Goal: Complete application form: Complete application form

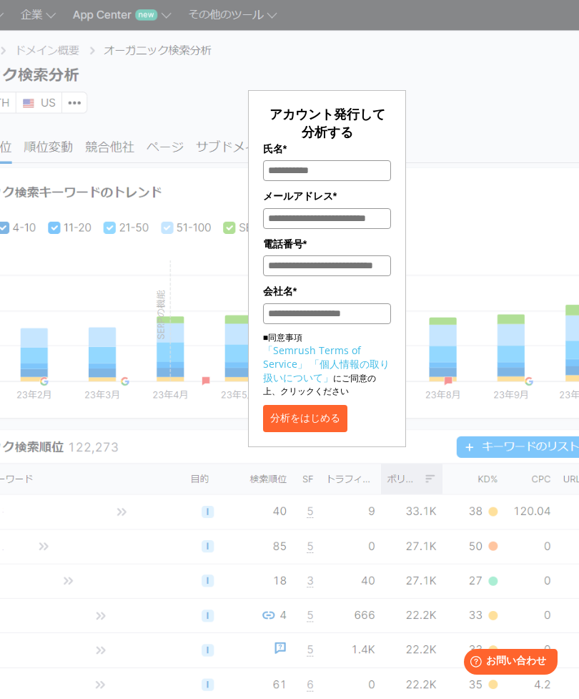
scroll to position [1, 0]
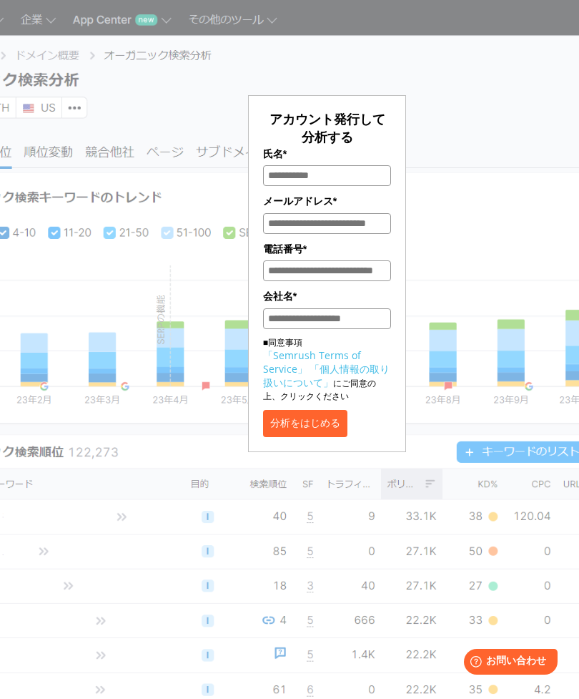
click at [348, 428] on button "分析をはじめる" at bounding box center [305, 423] width 84 height 27
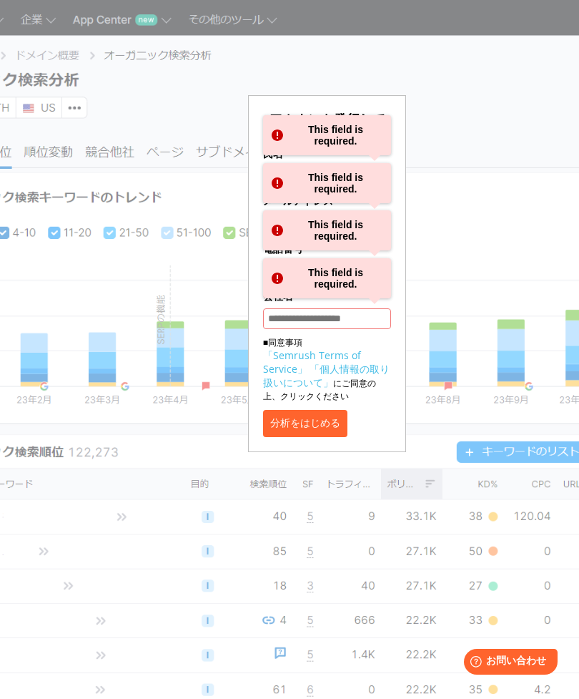
click at [470, 392] on div "アカウント発行して分析する 氏名* This field is required. メールアドレス* This field is required. 電話番号…" at bounding box center [327, 234] width 368 height 436
click at [360, 304] on label "会社名*" at bounding box center [327, 296] width 128 height 16
click at [360, 308] on input "会社名*" at bounding box center [327, 318] width 128 height 21
click at [439, 260] on div "アカウント発行して分析する 氏名* This field is required. メールアドレス* This field is required. 電話番号…" at bounding box center [327, 234] width 368 height 436
click at [354, 257] on label "電話番号*" at bounding box center [327, 249] width 128 height 16
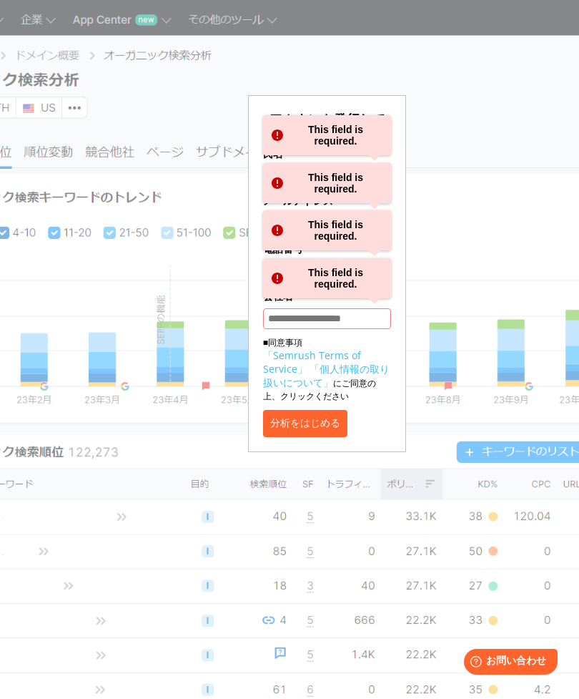
click at [354, 260] on input "電話番号*" at bounding box center [327, 270] width 128 height 21
click at [456, 222] on div "アカウント発行して分析する 氏名* This field is required. メールアドレス* This field is required. 電話番号…" at bounding box center [327, 234] width 368 height 436
click at [368, 137] on div "This field is required." at bounding box center [327, 135] width 128 height 40
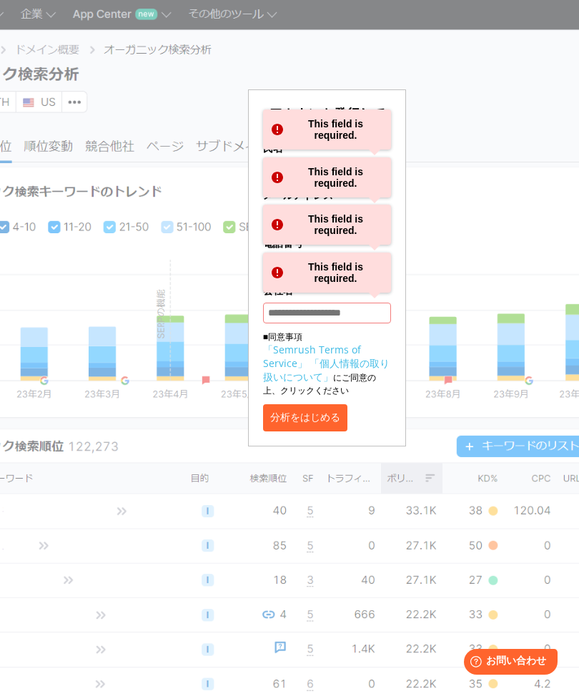
scroll to position [9, 0]
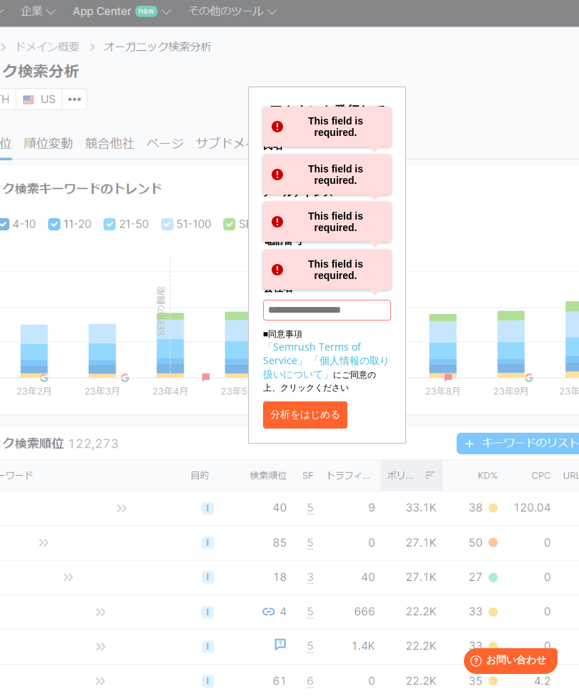
click at [361, 128] on div "This field is required." at bounding box center [327, 127] width 128 height 40
click at [364, 122] on div "This field is required." at bounding box center [327, 127] width 128 height 40
click at [287, 136] on div "This field is required." at bounding box center [327, 127] width 128 height 40
click at [287, 135] on div "This field is required." at bounding box center [327, 127] width 128 height 40
click at [396, 142] on form "アカウント発行して分析する 氏名* This field is required. メールアドレス* This field is required. 電話番号…" at bounding box center [327, 265] width 158 height 357
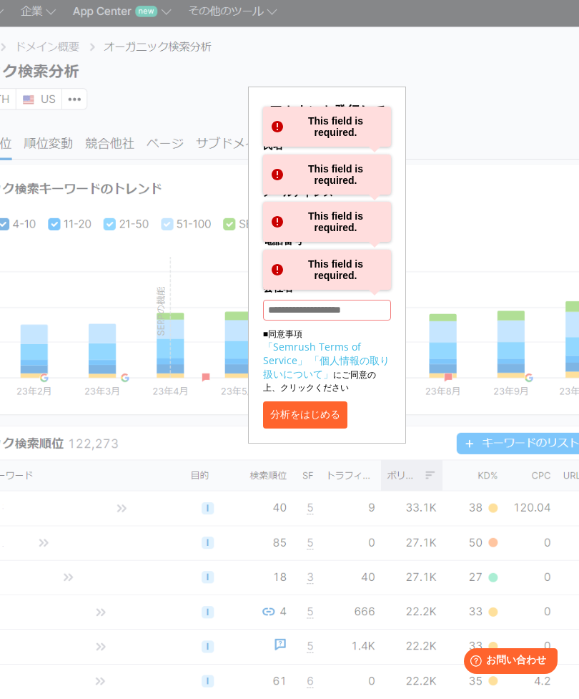
click at [395, 141] on form "アカウント発行して分析する 氏名* This field is required. メールアドレス* This field is required. 電話番号…" at bounding box center [327, 265] width 158 height 357
click at [300, 160] on div "This field is required." at bounding box center [327, 175] width 128 height 40
click at [302, 171] on div "This field is required." at bounding box center [327, 175] width 128 height 40
click at [302, 170] on div "This field is required." at bounding box center [327, 175] width 128 height 40
click at [315, 181] on div "This field is required." at bounding box center [327, 175] width 128 height 40
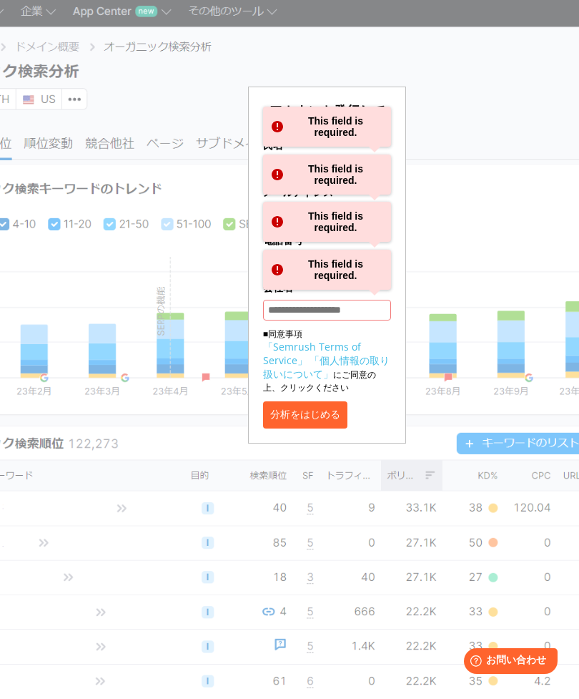
click at [308, 170] on div "This field is required." at bounding box center [327, 175] width 128 height 40
click at [290, 235] on div "This field is required." at bounding box center [327, 222] width 128 height 40
click at [290, 234] on div "This field is required." at bounding box center [327, 222] width 128 height 40
click at [305, 272] on div "This field is required." at bounding box center [327, 270] width 128 height 40
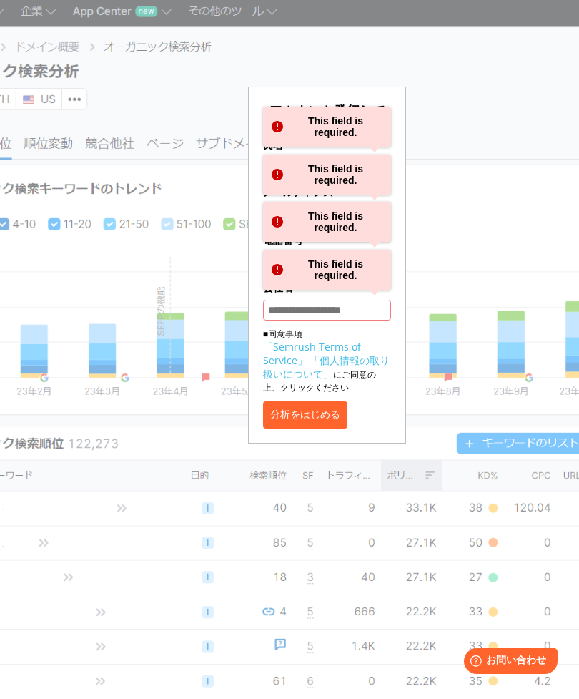
click at [363, 307] on input "会社名*" at bounding box center [327, 310] width 128 height 21
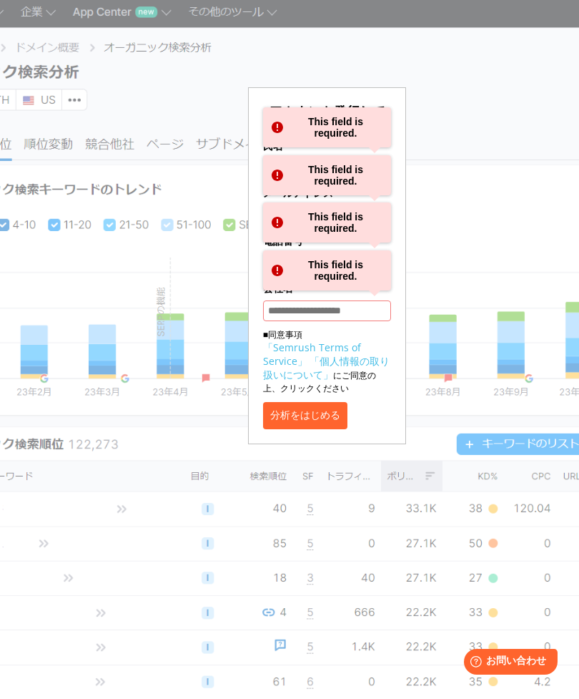
click at [436, 298] on div "アカウント発行して分析する 氏名* This field is required. メールアドレス* This field is required. 電話番号…" at bounding box center [327, 227] width 368 height 436
click at [345, 275] on div "This field is required." at bounding box center [327, 270] width 128 height 40
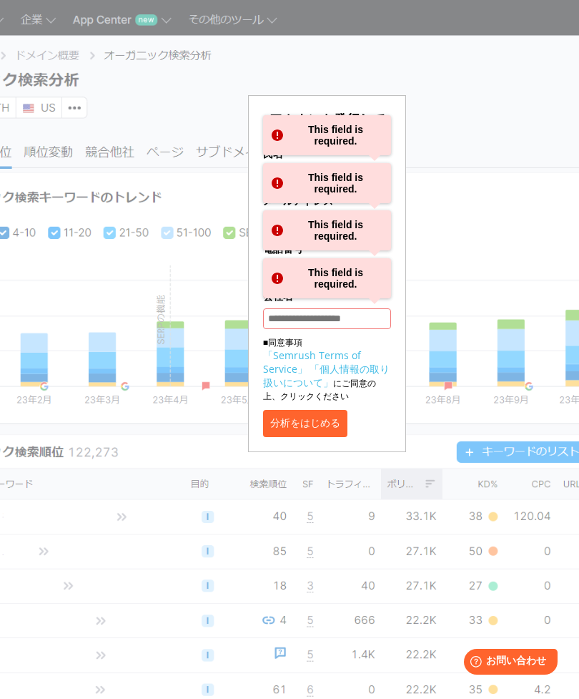
scroll to position [0, 0]
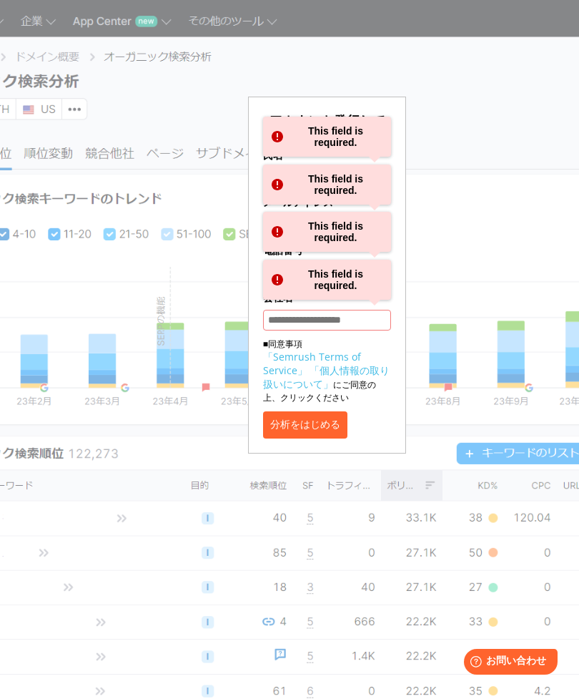
click at [348, 429] on button "分析をはじめる" at bounding box center [305, 424] width 84 height 27
click at [360, 222] on div "This field is required." at bounding box center [327, 232] width 128 height 40
click at [371, 180] on div "This field is required." at bounding box center [327, 185] width 128 height 40
click at [370, 135] on div "This field is required." at bounding box center [327, 137] width 128 height 40
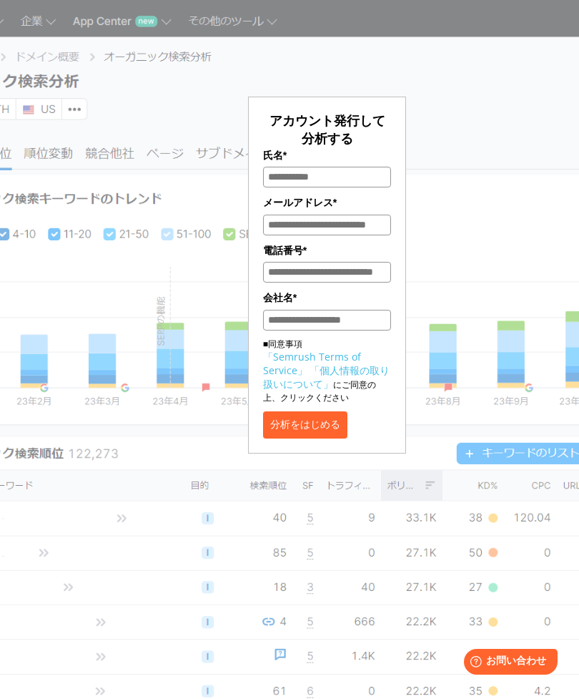
click at [374, 171] on input "氏名*" at bounding box center [327, 177] width 128 height 21
type input "***"
click at [360, 225] on input "メールアドレス*" at bounding box center [327, 225] width 128 height 21
click at [446, 366] on div "アカウント発行して分析する 氏名* *** メールアドレス* 電話番号* 会社名* ■同意事項 「Semrush Terms of Service」 「個人情…" at bounding box center [327, 236] width 368 height 436
click at [375, 271] on input "電話番号*" at bounding box center [327, 272] width 128 height 21
